Goal: Task Accomplishment & Management: Manage account settings

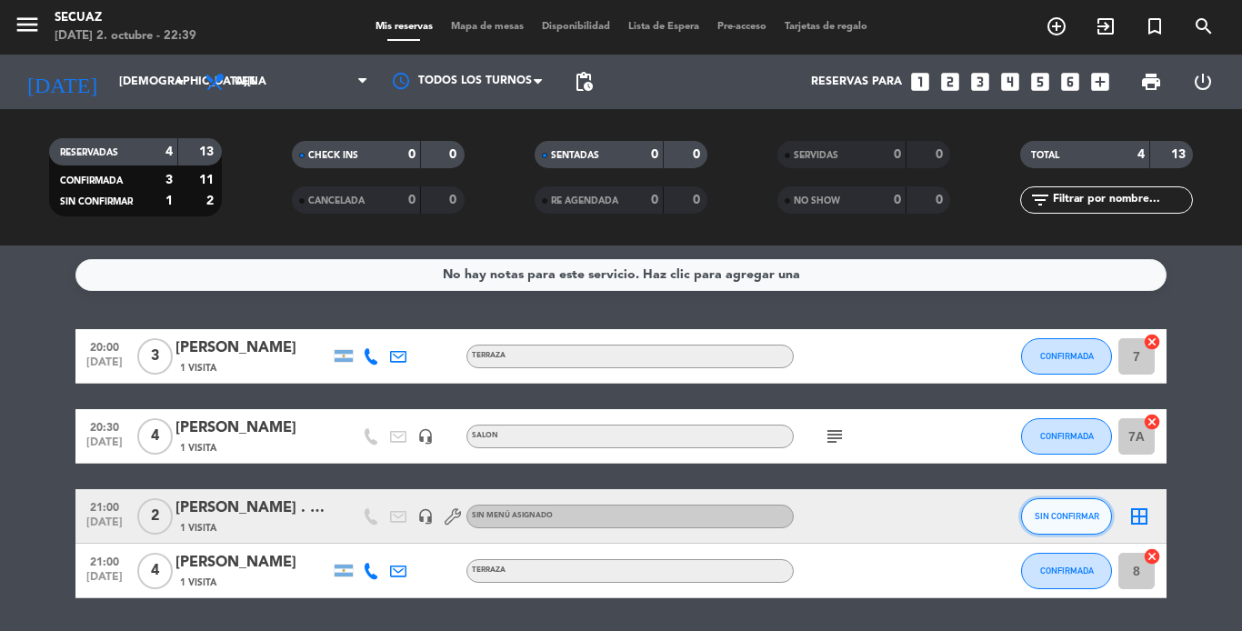
click at [1040, 519] on span "SIN CONFIRMAR" at bounding box center [1067, 516] width 65 height 10
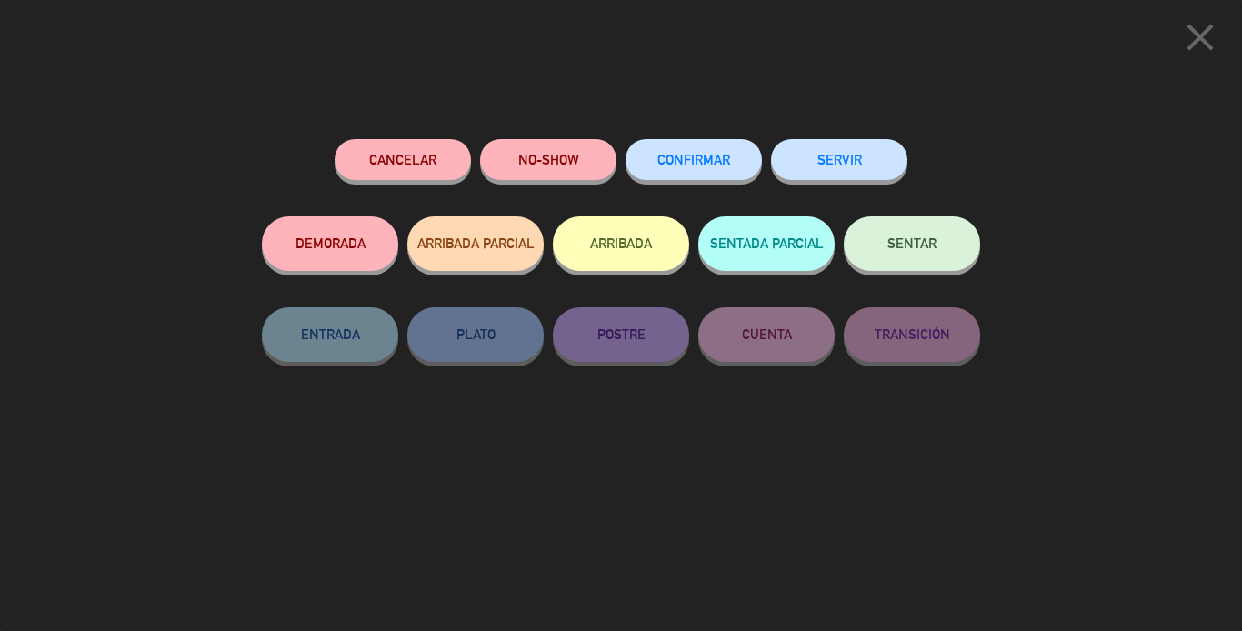
click at [717, 142] on button "CONFIRMAR" at bounding box center [694, 159] width 136 height 41
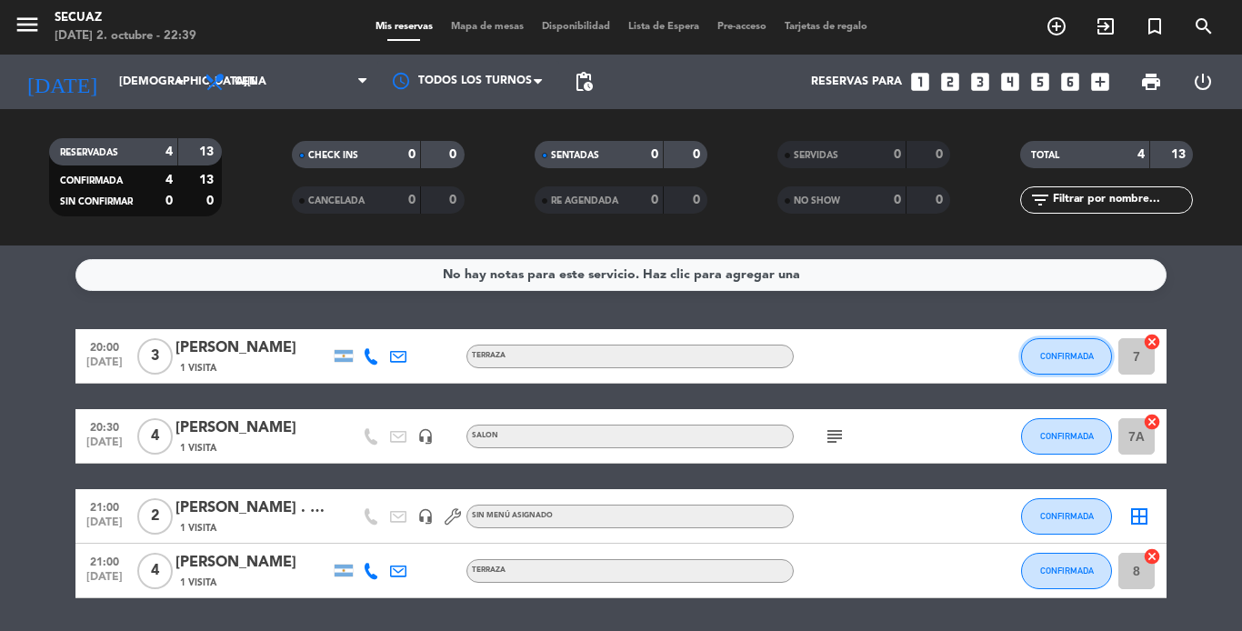
click at [1077, 362] on button "CONFIRMADA" at bounding box center [1066, 356] width 91 height 36
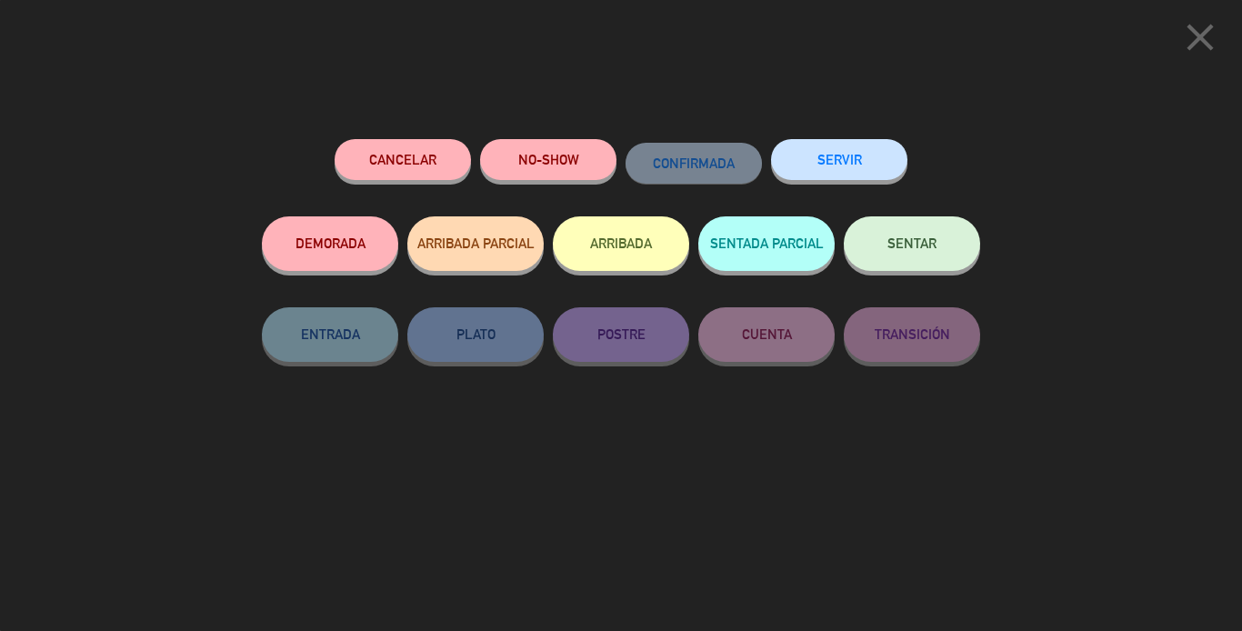
click at [1199, 39] on icon "close" at bounding box center [1199, 37] width 45 height 45
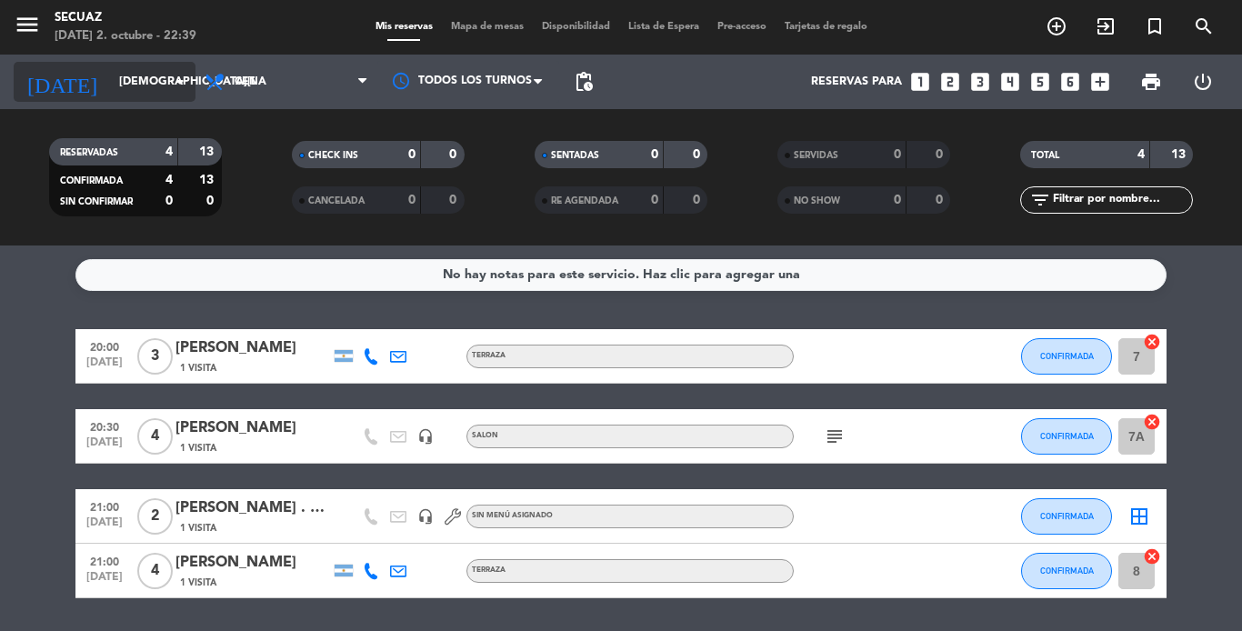
click at [131, 78] on input "[DEMOGRAPHIC_DATA][DATE]" at bounding box center [187, 81] width 154 height 31
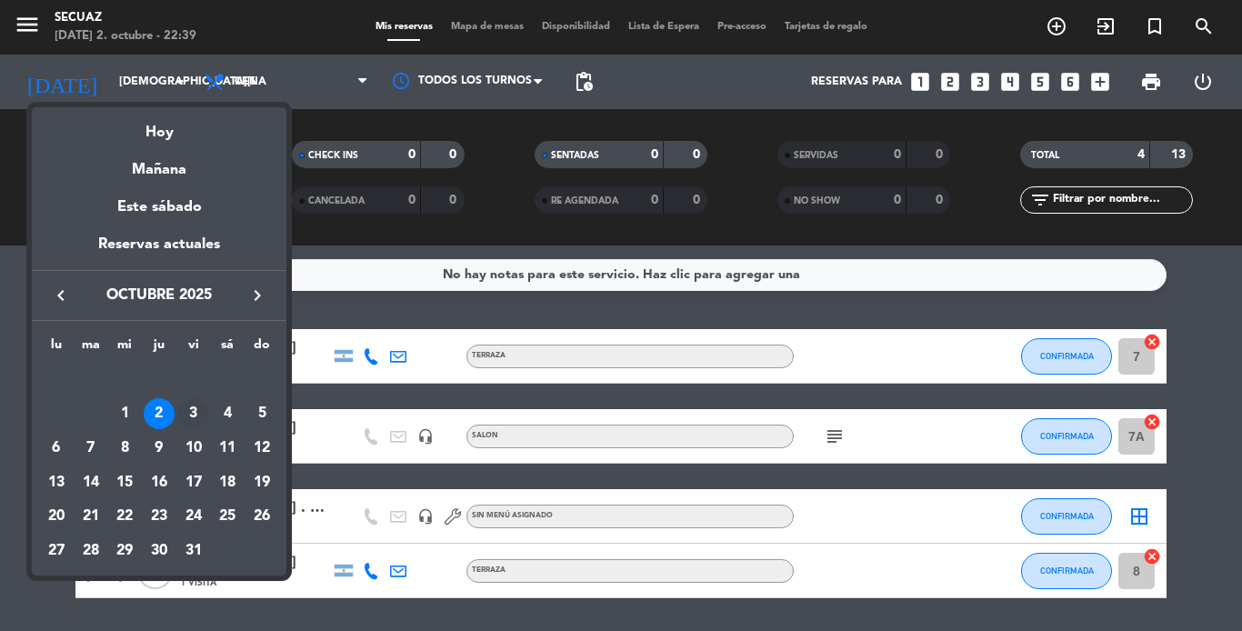
click at [189, 408] on div "3" at bounding box center [193, 413] width 31 height 31
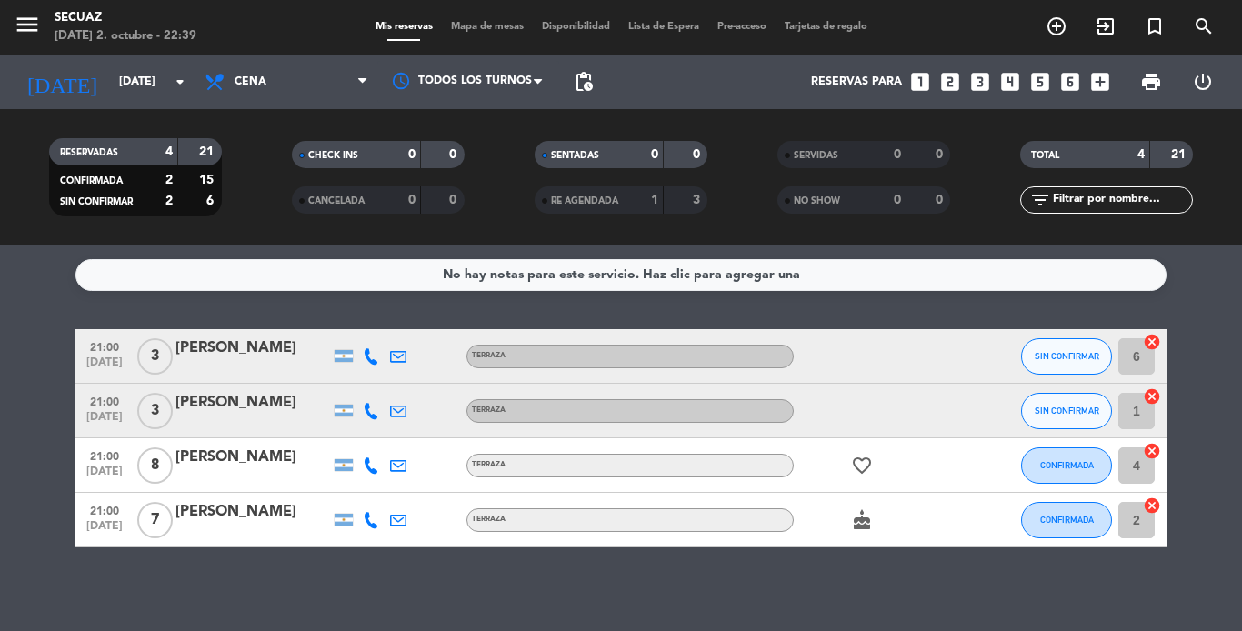
click at [872, 526] on icon "cake" at bounding box center [862, 520] width 22 height 22
click at [866, 520] on icon "cake" at bounding box center [862, 520] width 22 height 22
click at [861, 465] on icon "favorite_border" at bounding box center [862, 466] width 22 height 22
click at [136, 66] on input "[DATE]" at bounding box center [187, 81] width 154 height 31
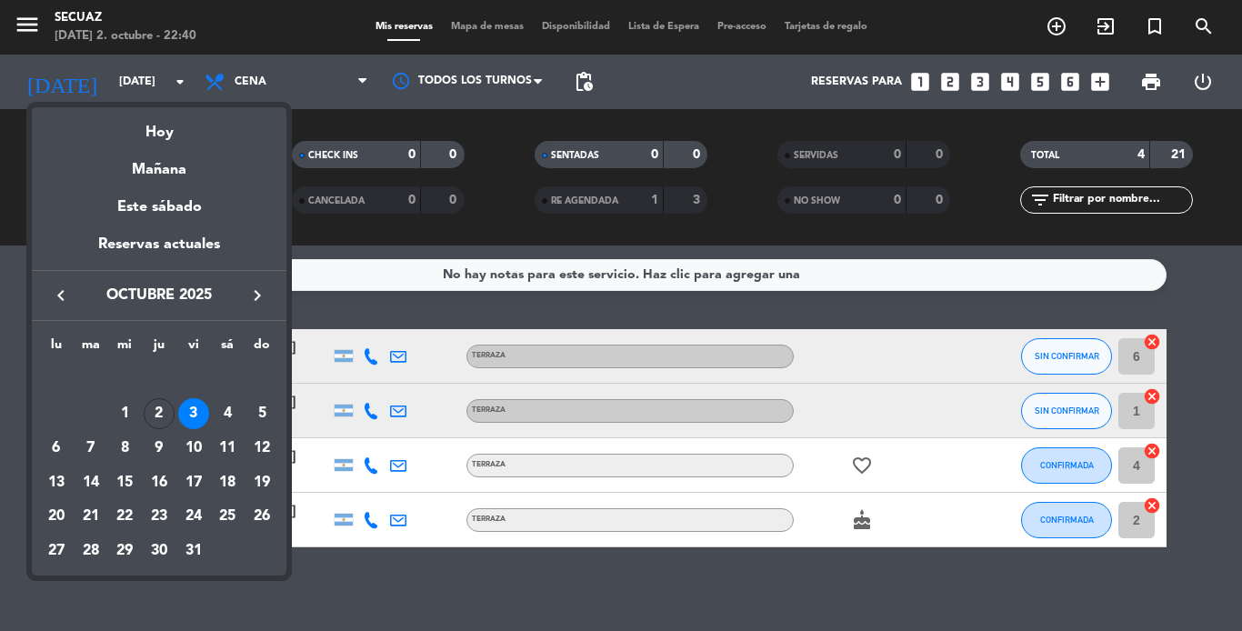
click at [225, 411] on div "4" at bounding box center [227, 413] width 31 height 31
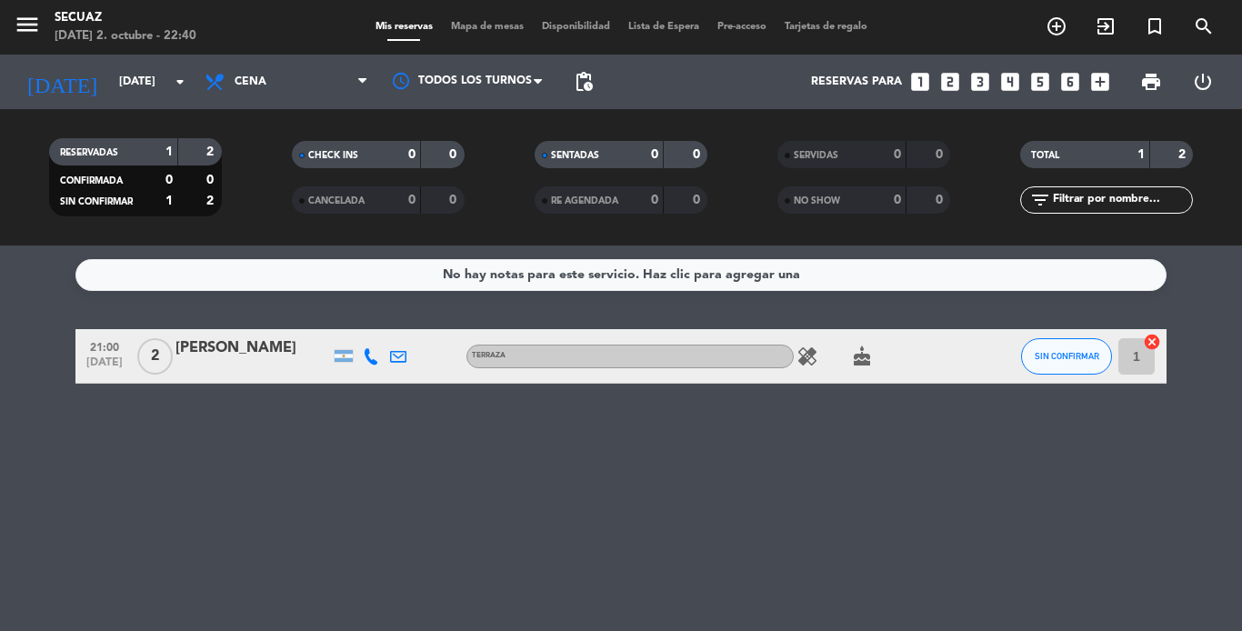
click at [809, 352] on icon "healing" at bounding box center [807, 356] width 22 height 22
click at [865, 361] on icon "cake" at bounding box center [862, 356] width 22 height 22
click at [815, 351] on icon "healing" at bounding box center [807, 356] width 22 height 22
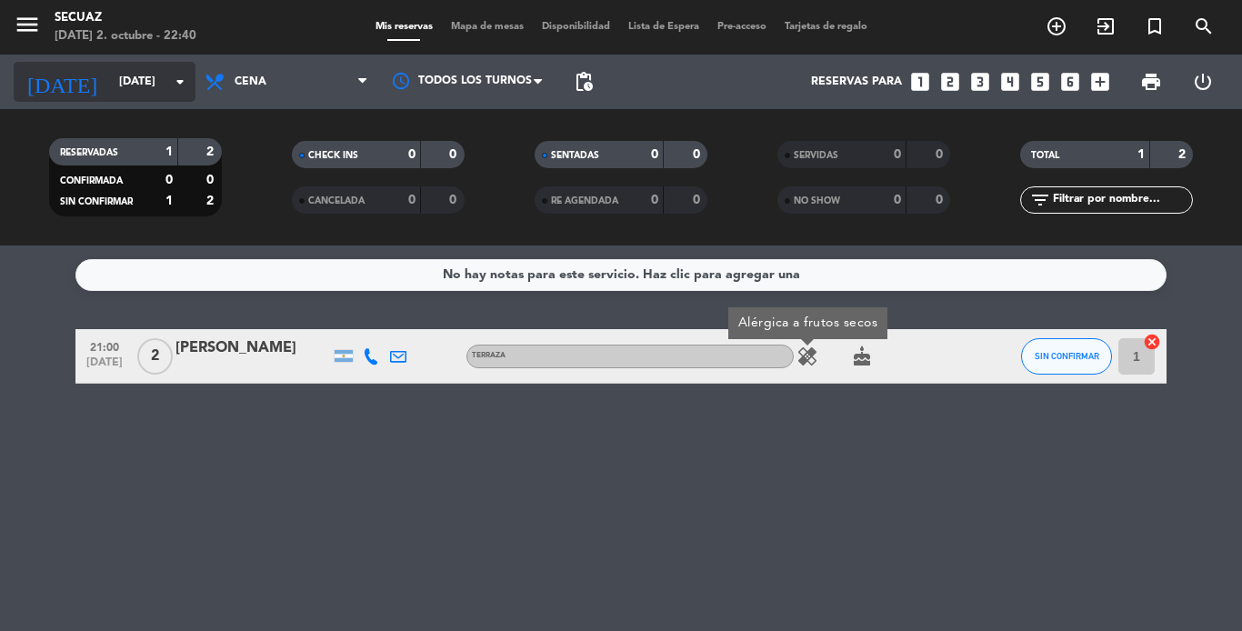
click at [149, 75] on input "[DATE]" at bounding box center [187, 81] width 154 height 31
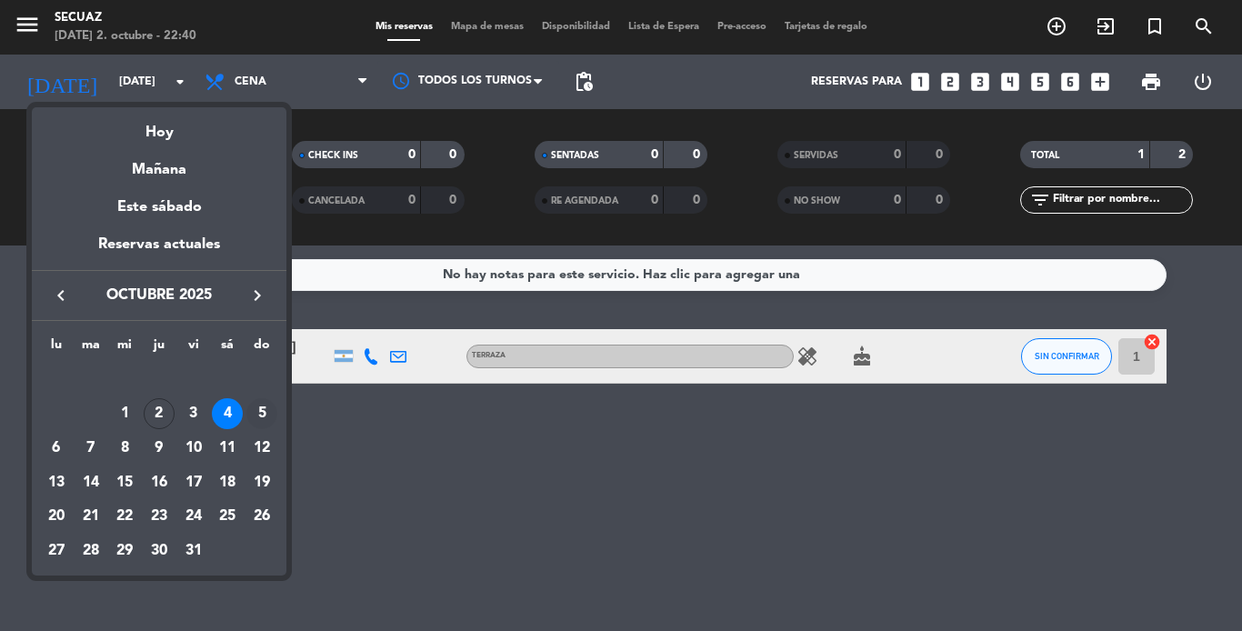
click at [252, 408] on div "5" at bounding box center [261, 413] width 31 height 31
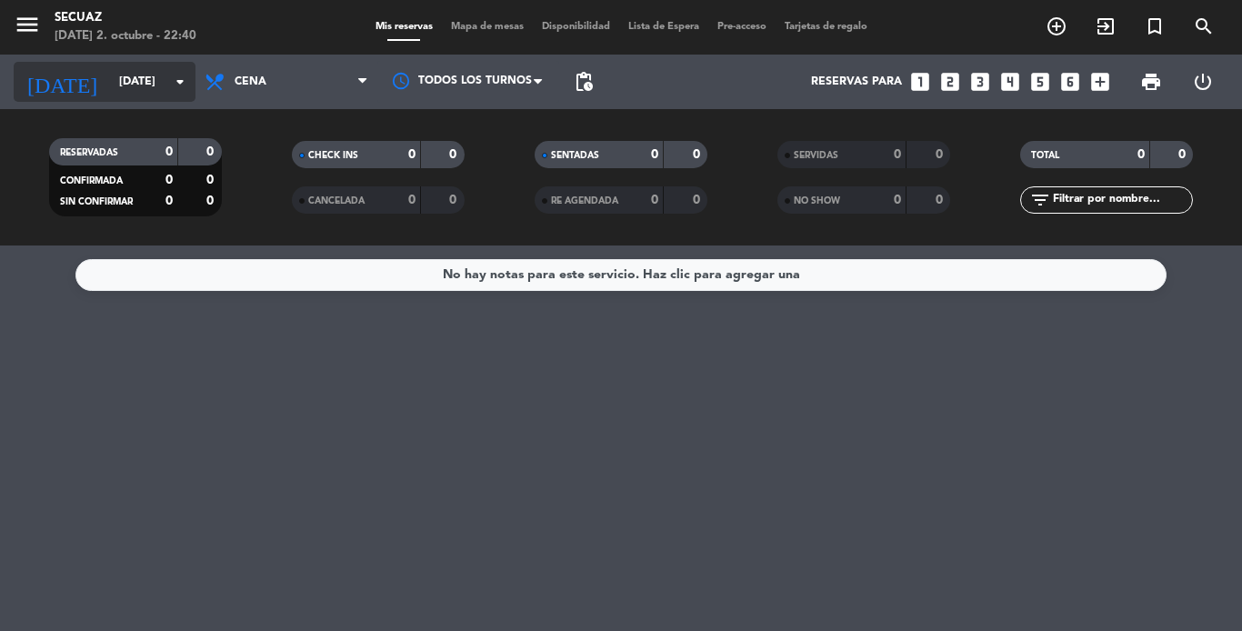
click at [136, 65] on div "[DATE] [DATE] arrow_drop_down" at bounding box center [105, 82] width 182 height 40
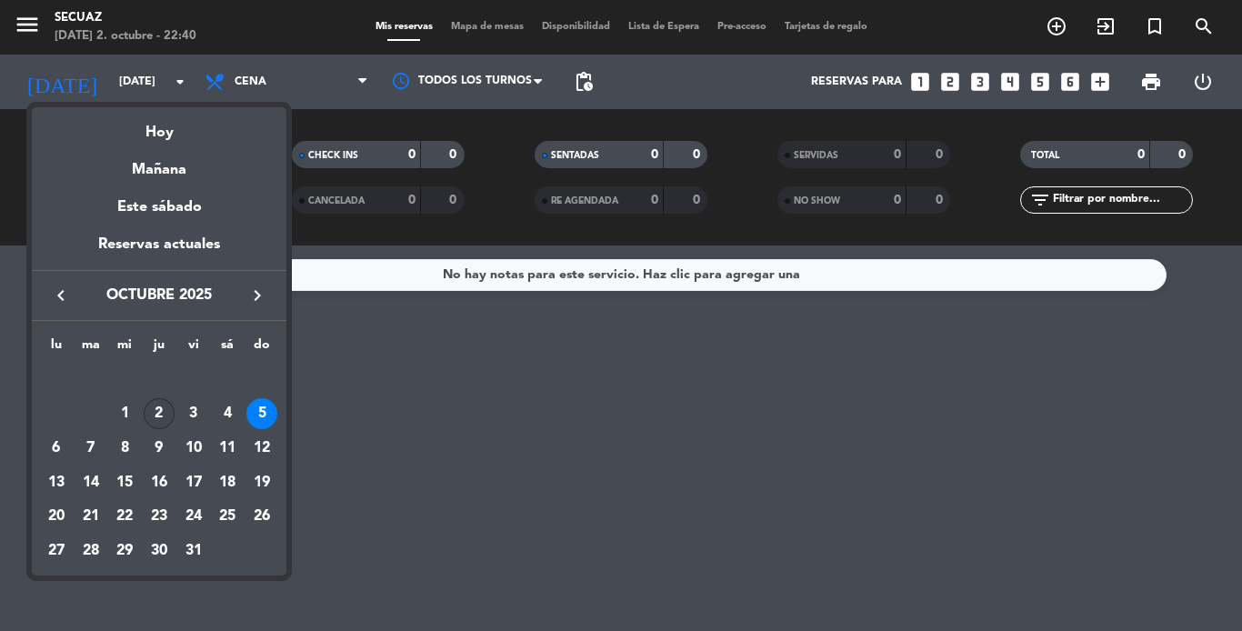
click at [171, 412] on div "2" at bounding box center [159, 413] width 31 height 31
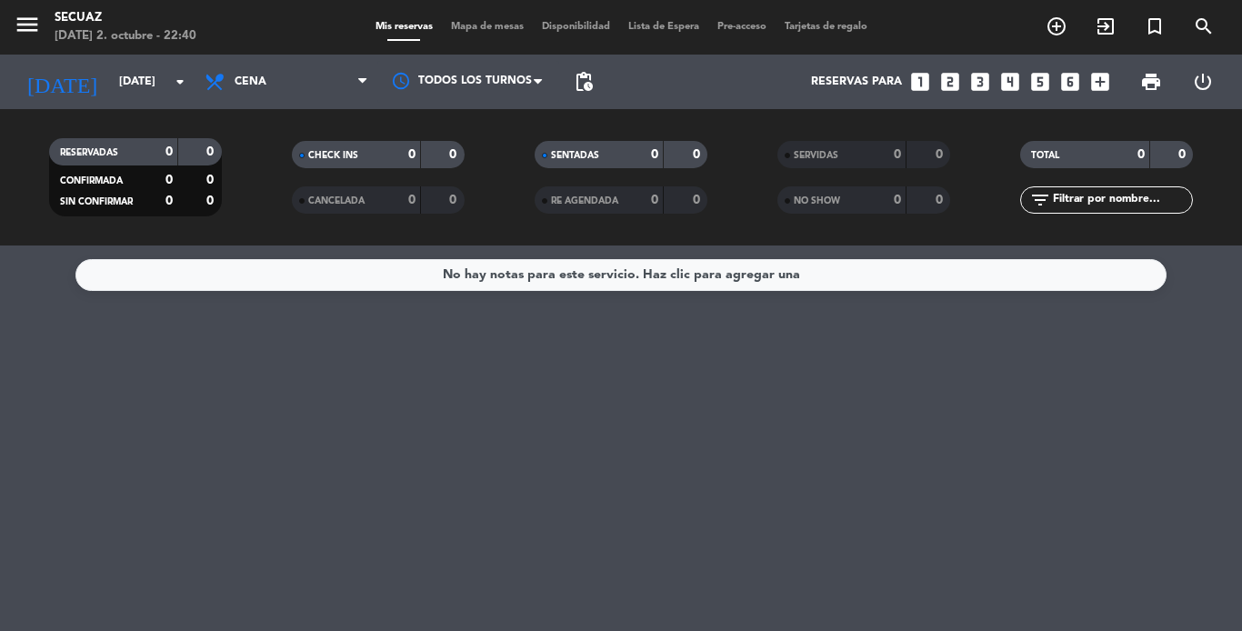
type input "[DEMOGRAPHIC_DATA][DATE]"
